Goal: Check status

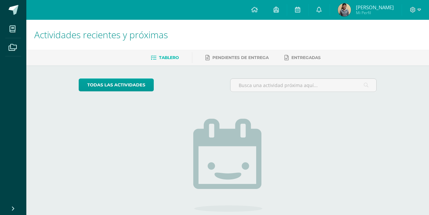
click at [377, 6] on span "[PERSON_NAME]" at bounding box center [375, 7] width 38 height 7
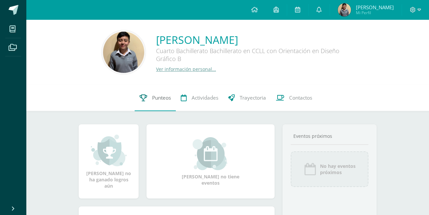
click at [155, 103] on link "Punteos" at bounding box center [155, 98] width 41 height 26
